Goal: Transaction & Acquisition: Purchase product/service

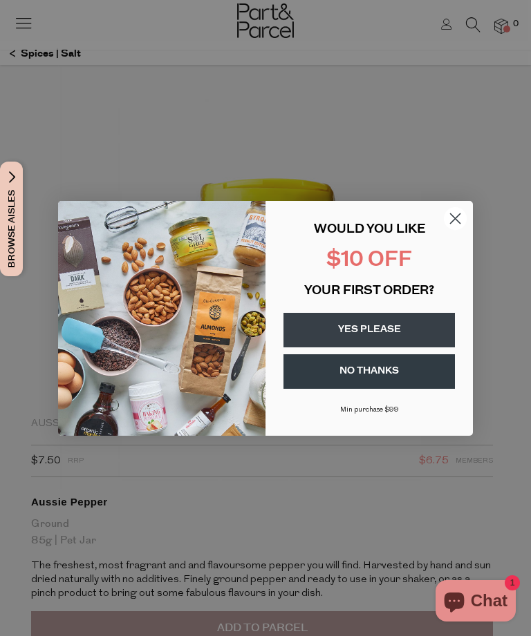
scroll to position [62, 0]
click at [453, 220] on circle "Close dialog" at bounding box center [455, 218] width 23 height 23
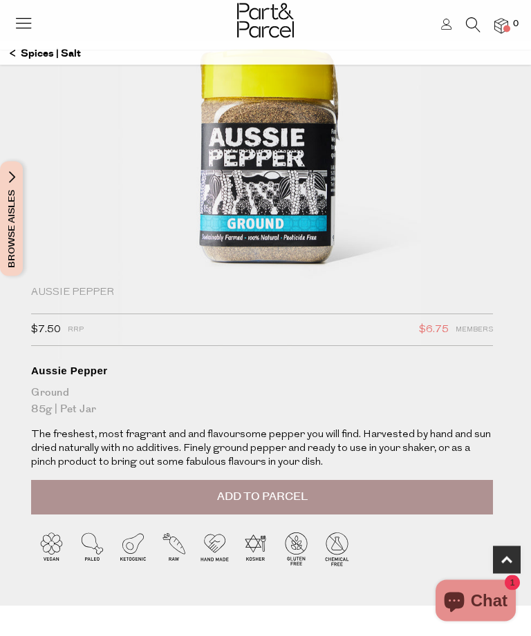
scroll to position [142, 0]
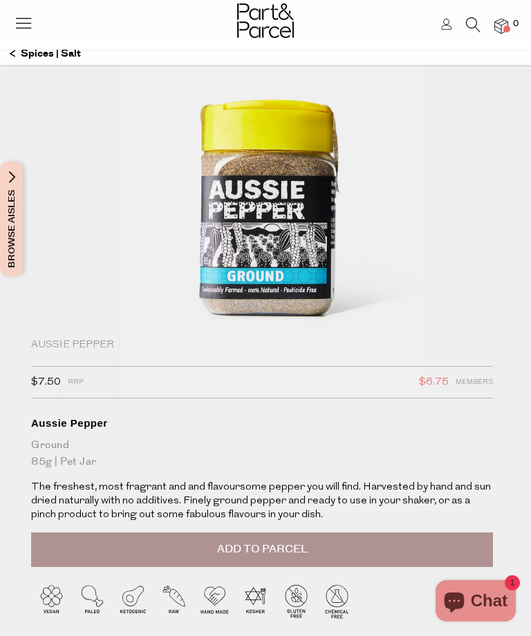
click at [269, 22] on img at bounding box center [265, 20] width 57 height 35
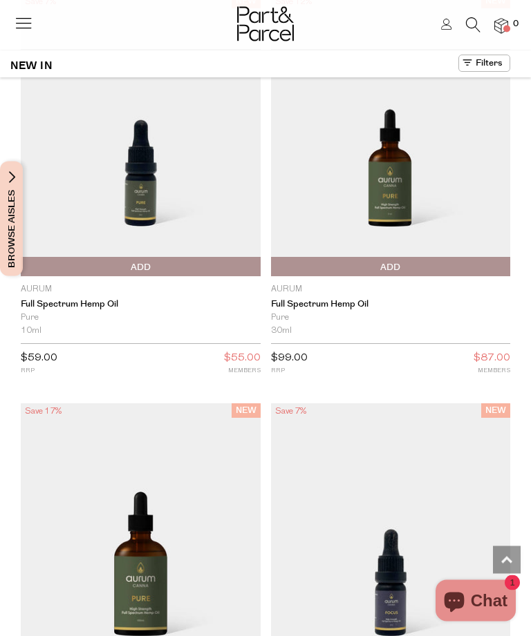
scroll to position [1476, 0]
click at [200, 190] on img at bounding box center [141, 135] width 240 height 283
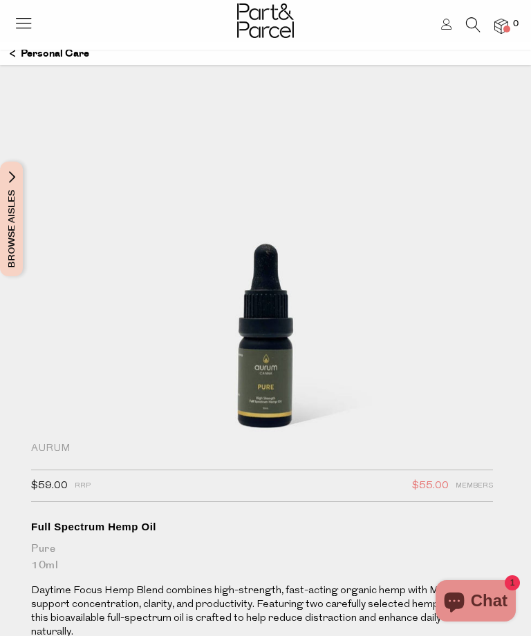
scroll to position [24, 0]
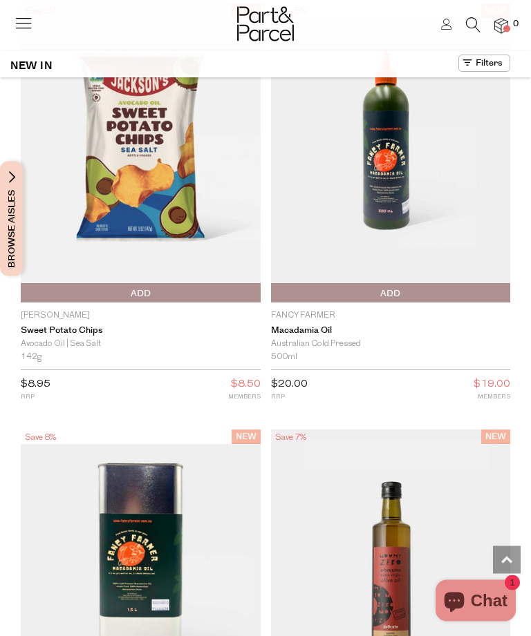
scroll to position [4335, 0]
click at [129, 141] on img at bounding box center [141, 152] width 240 height 299
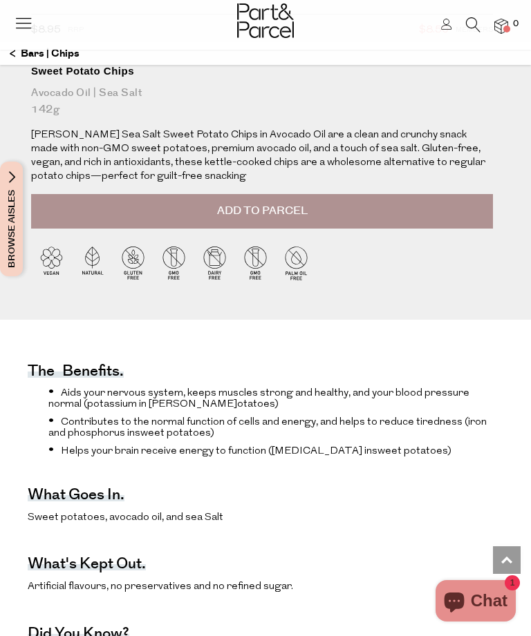
scroll to position [524, 0]
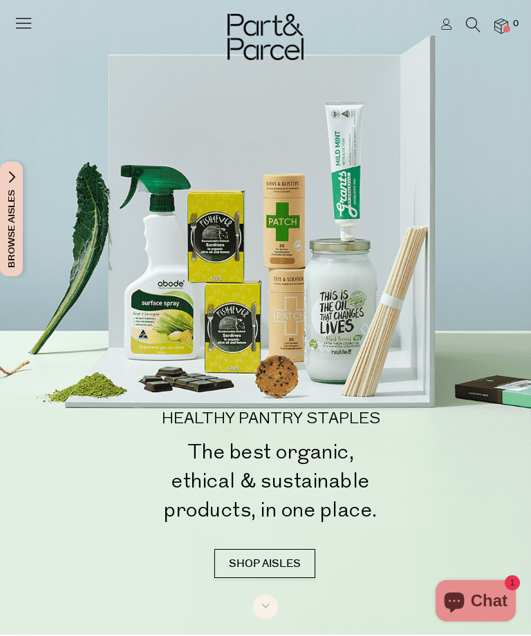
scroll to position [1, 0]
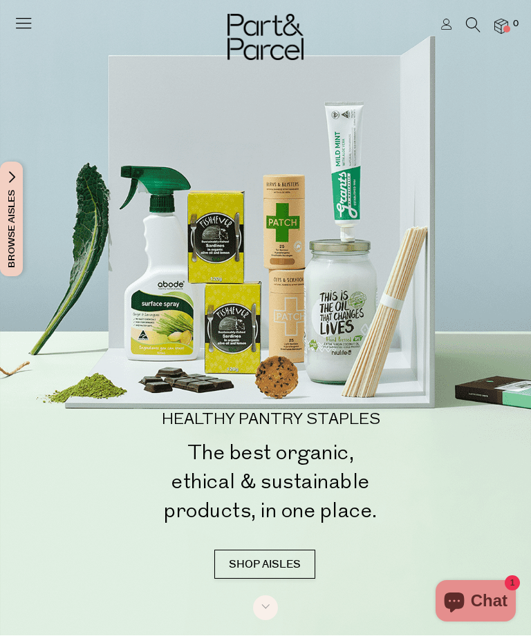
click at [26, 25] on icon at bounding box center [23, 22] width 19 height 19
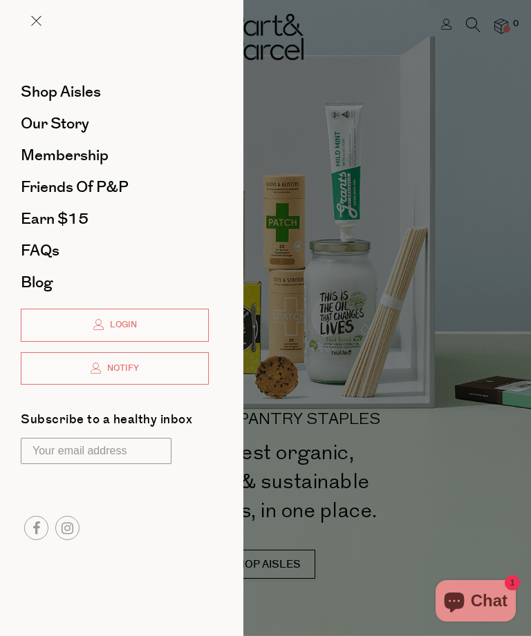
scroll to position [0, 0]
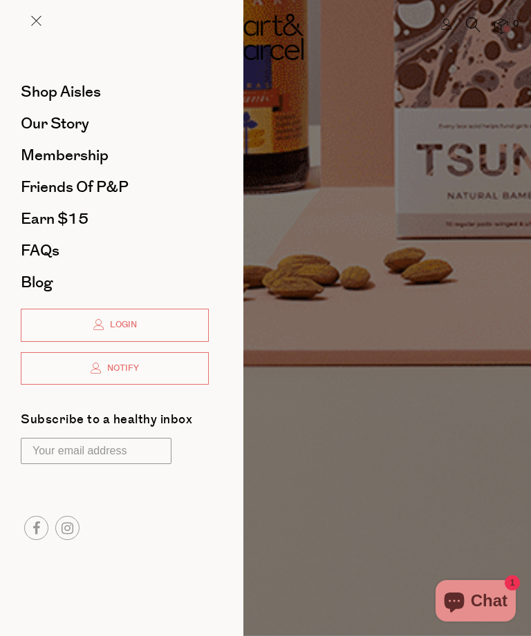
click at [35, 85] on span "Shop Aisles" at bounding box center [61, 92] width 80 height 22
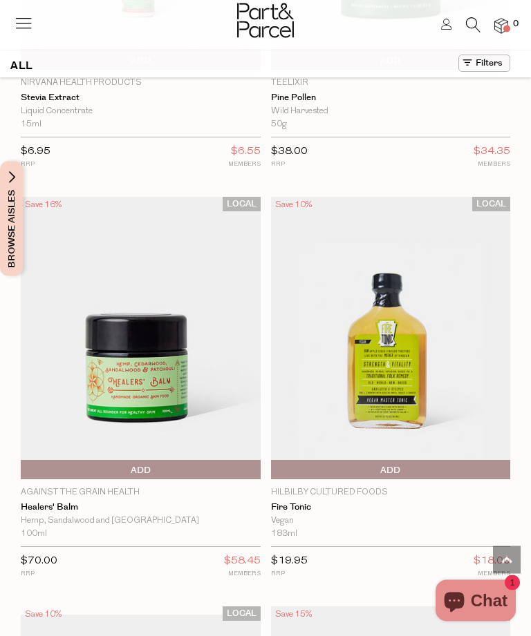
scroll to position [7737, 0]
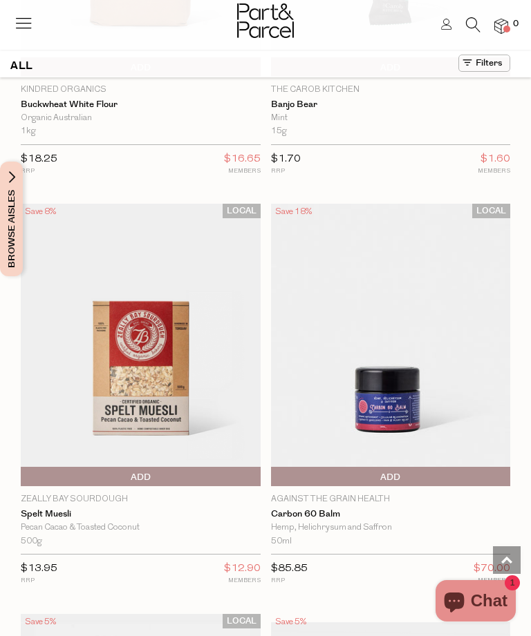
scroll to position [13412, 0]
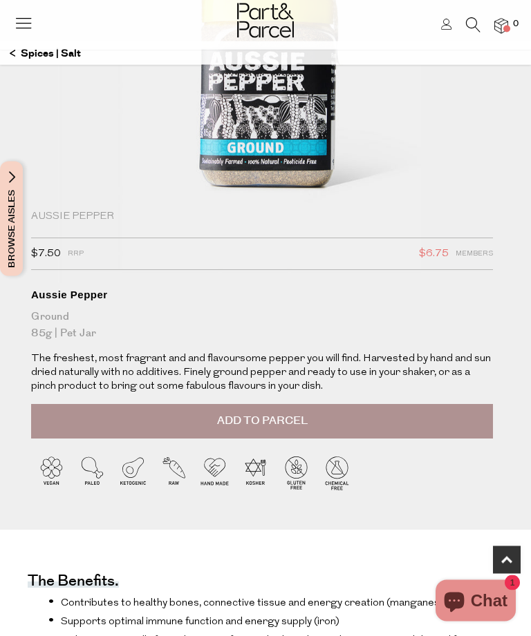
scroll to position [270, 0]
click at [453, 419] on button "Add to Parcel" at bounding box center [262, 421] width 462 height 35
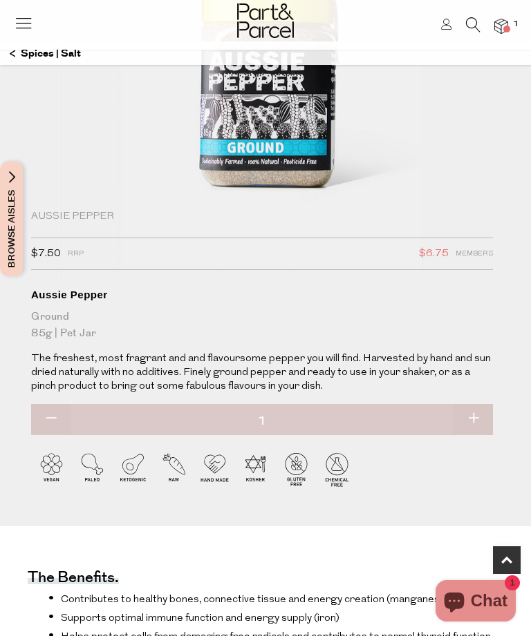
click at [501, 25] on img at bounding box center [501, 27] width 14 height 16
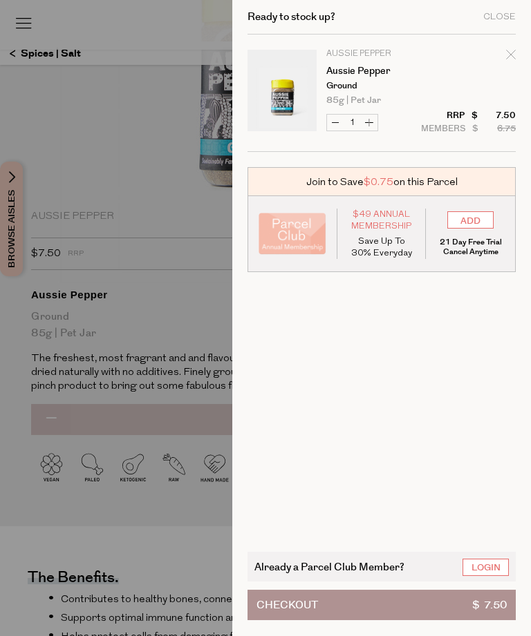
click at [417, 620] on button "Checkout $ 7.50" at bounding box center [381, 605] width 268 height 30
